Goal: Information Seeking & Learning: Learn about a topic

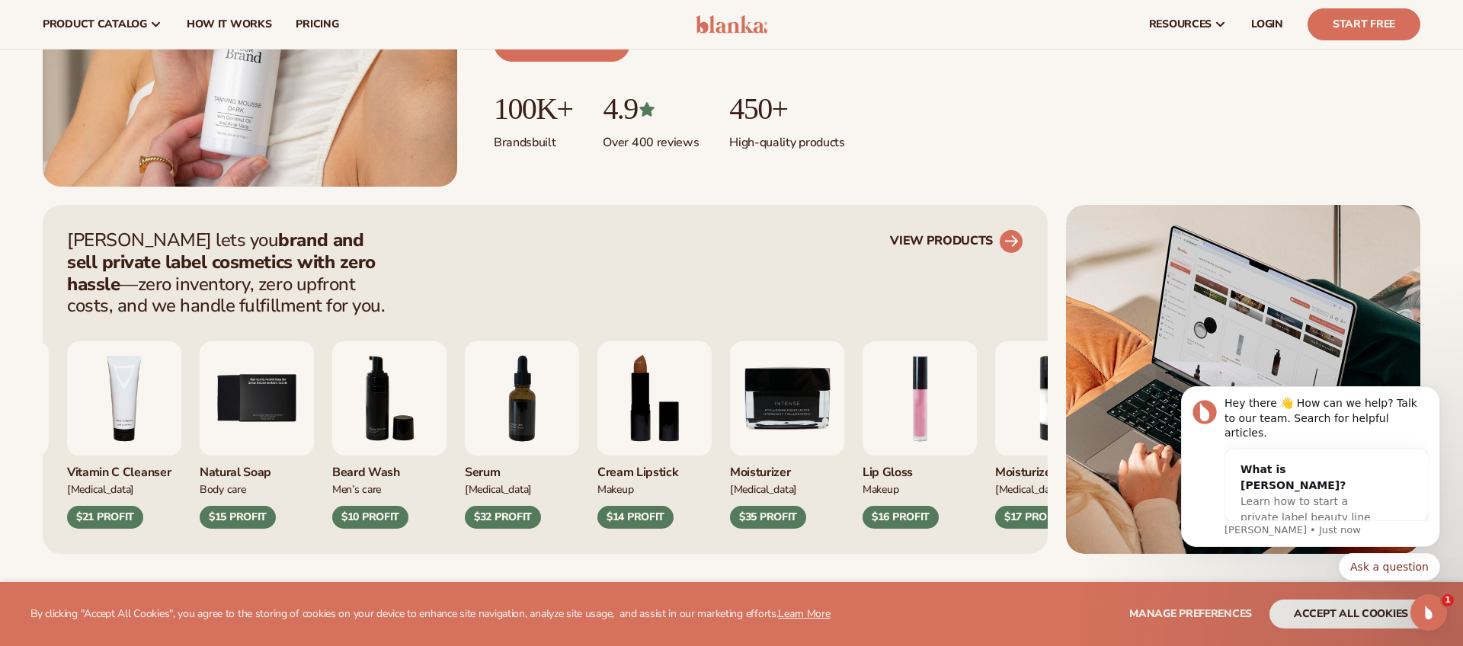
click at [1017, 241] on icon at bounding box center [1010, 241] width 34 height 34
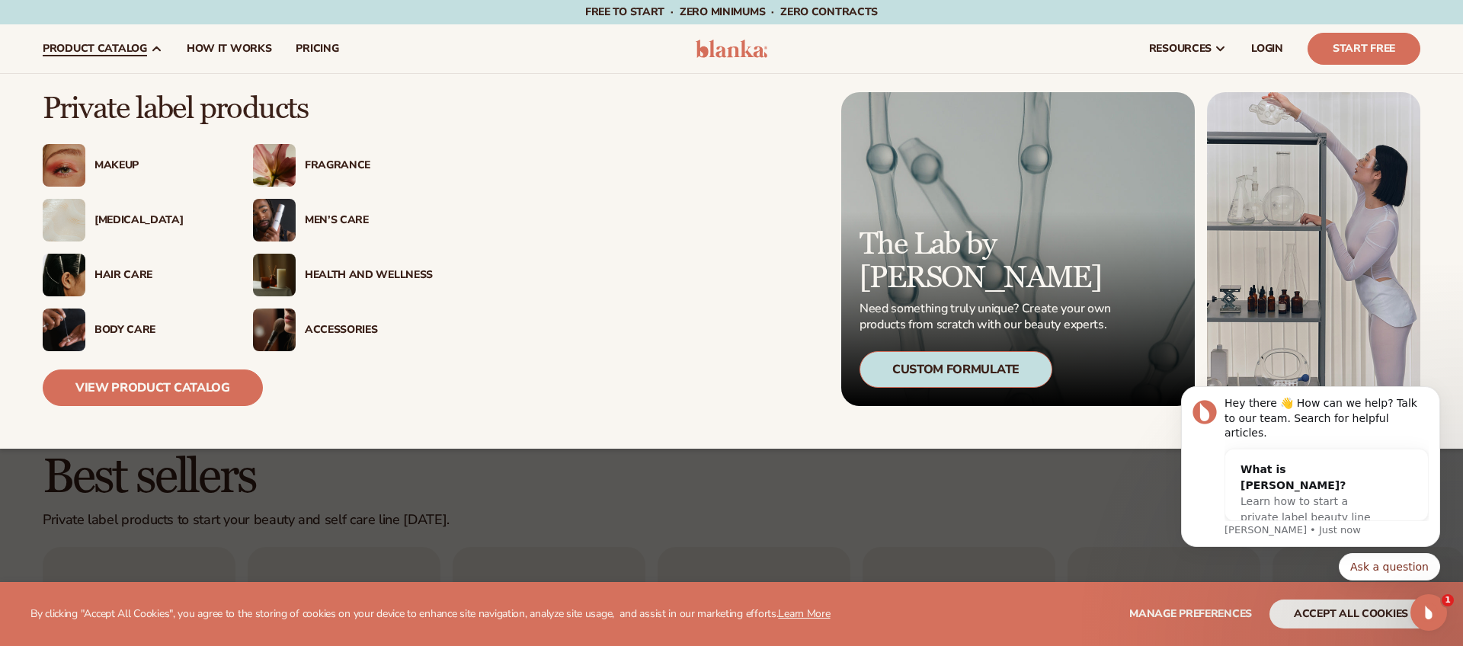
click at [74, 229] on img at bounding box center [64, 220] width 43 height 43
click at [117, 397] on link "View Product Catalog" at bounding box center [153, 387] width 220 height 37
